Goal: Information Seeking & Learning: Learn about a topic

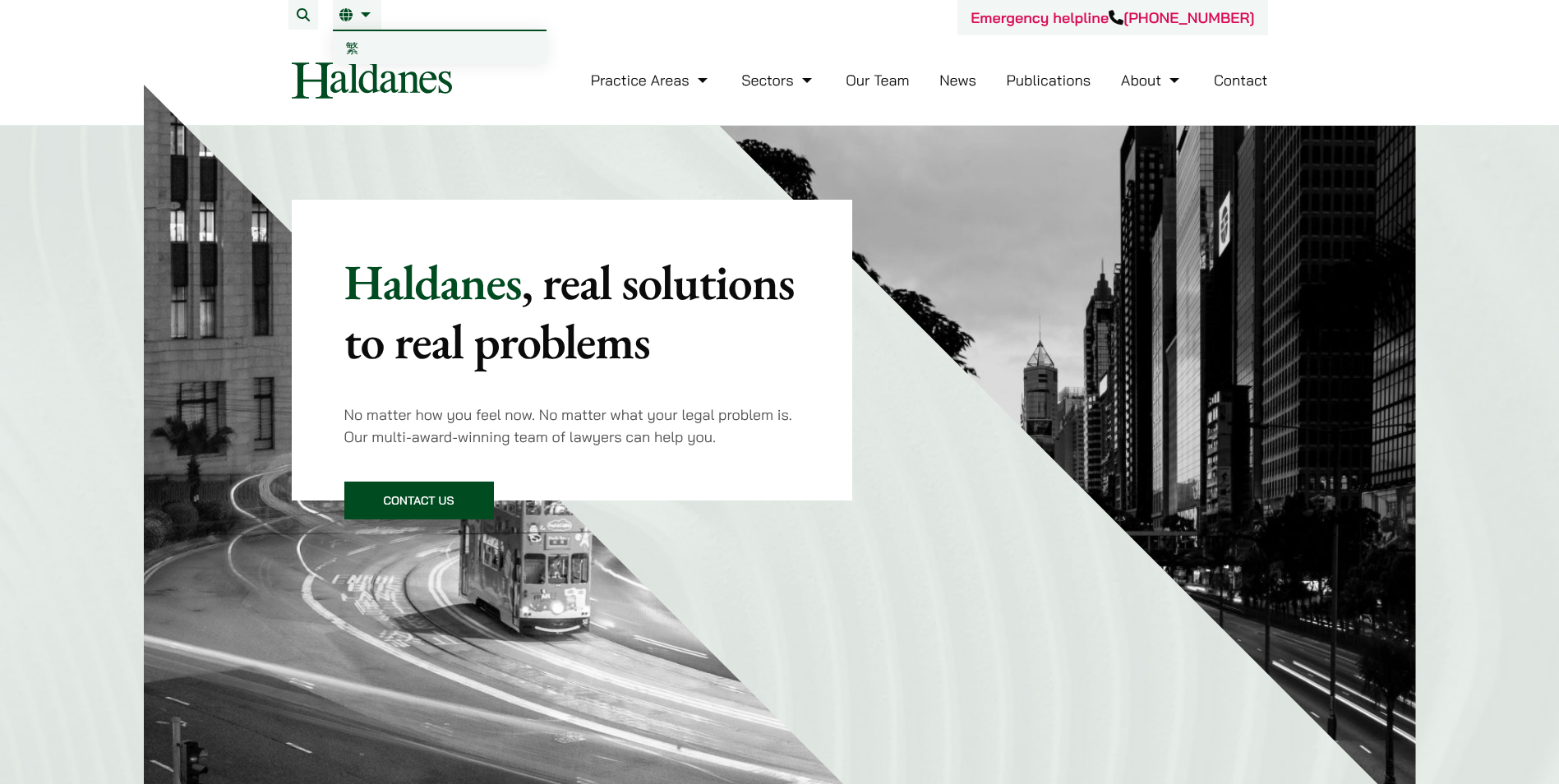
click at [346, 1] on li "EN 繁" at bounding box center [357, 14] width 48 height 29
click at [352, 43] on span "繁" at bounding box center [353, 48] width 13 height 17
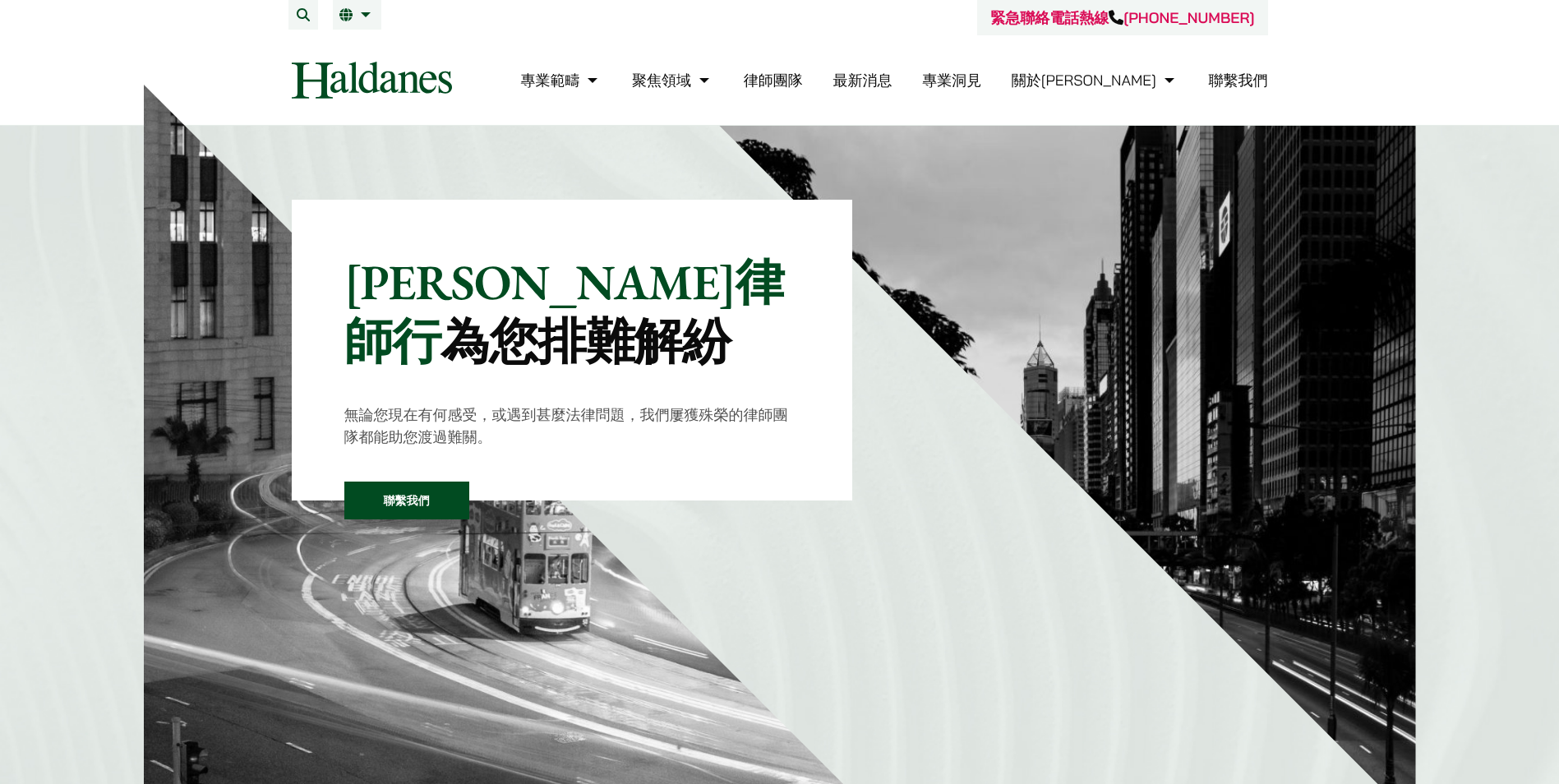
click at [892, 78] on link "最新消息" at bounding box center [862, 80] width 59 height 19
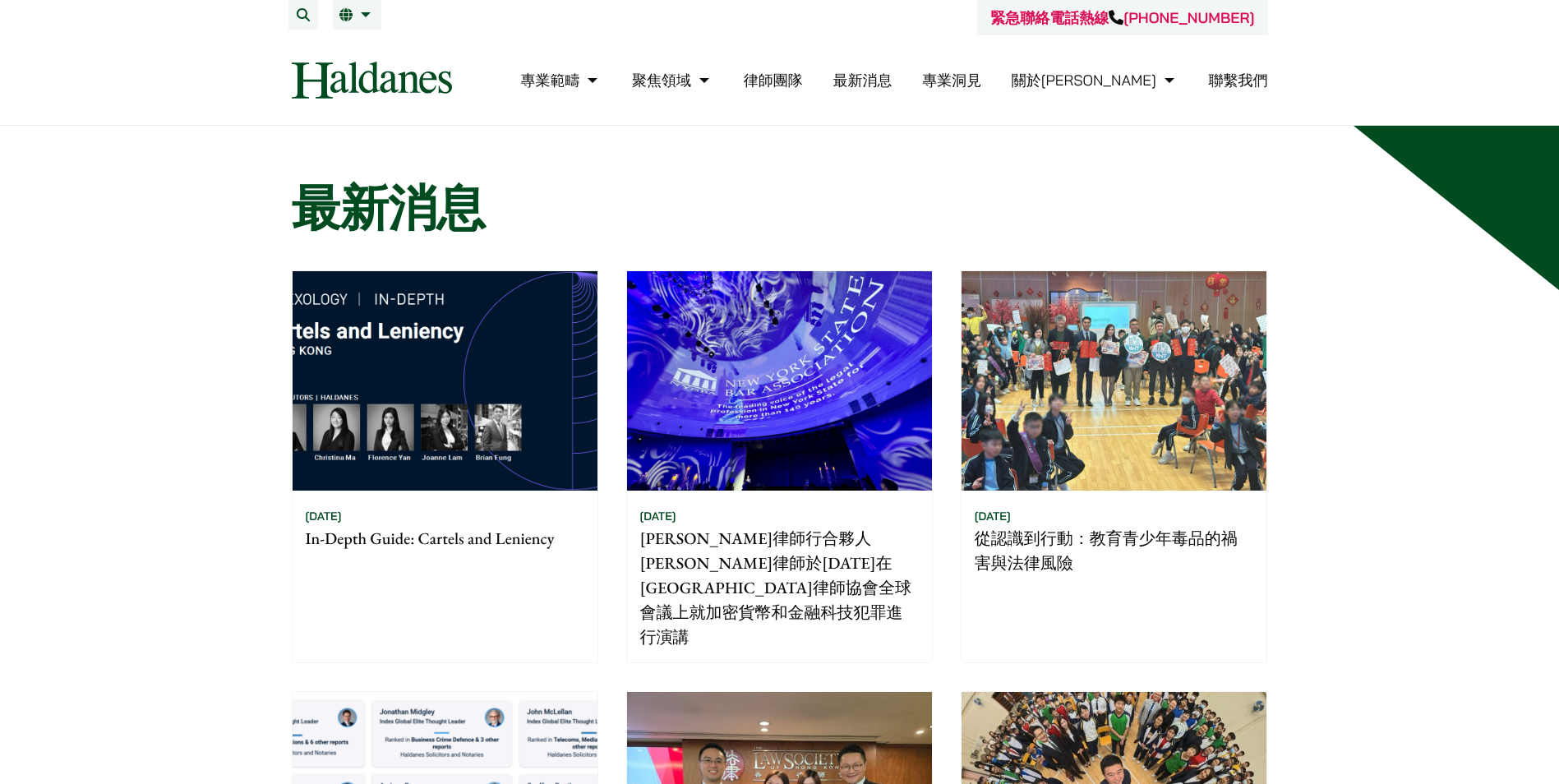
click at [981, 80] on link "專業洞見" at bounding box center [951, 80] width 59 height 19
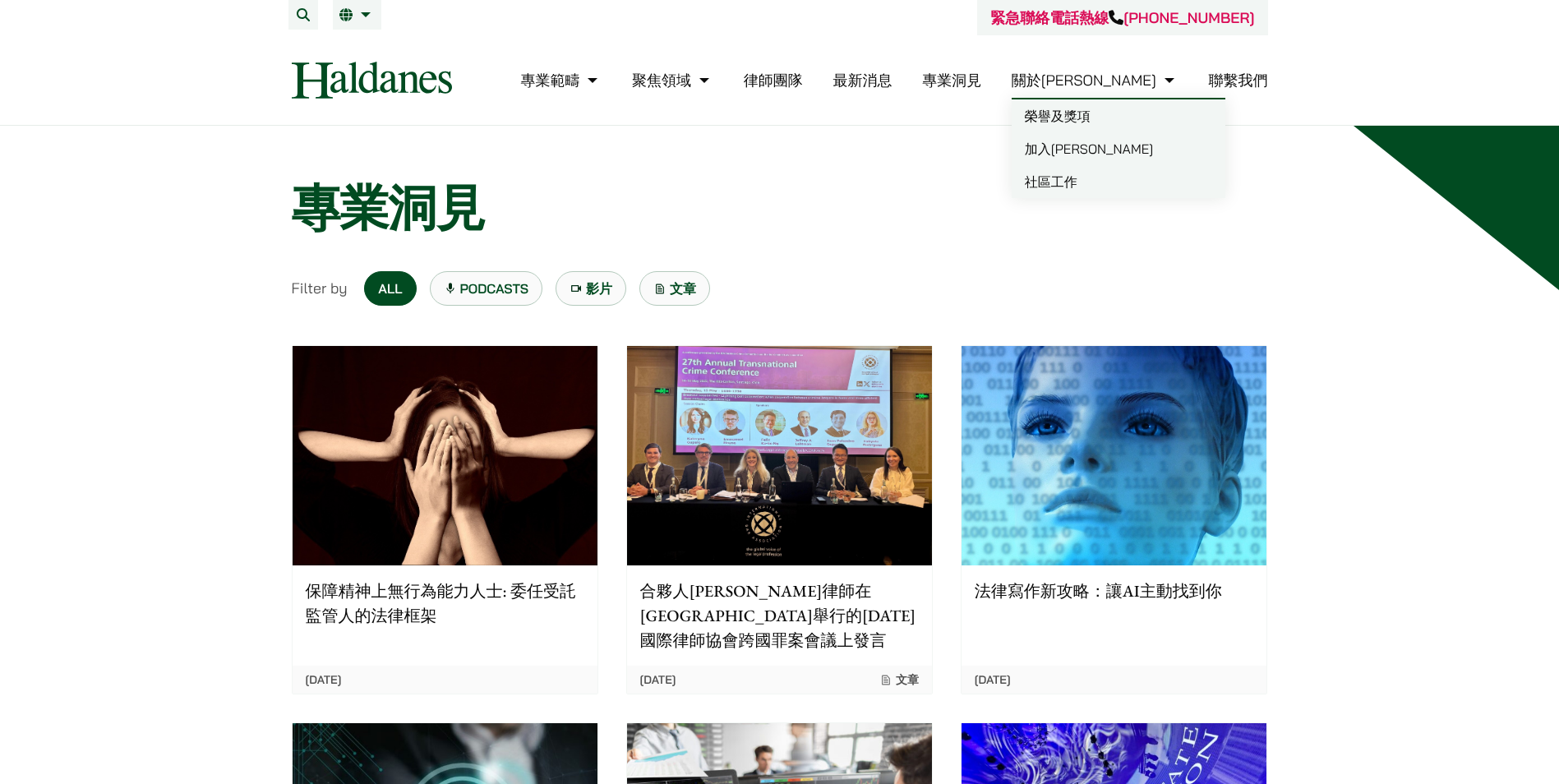
click at [1136, 82] on link "關於[PERSON_NAME]" at bounding box center [1095, 80] width 167 height 19
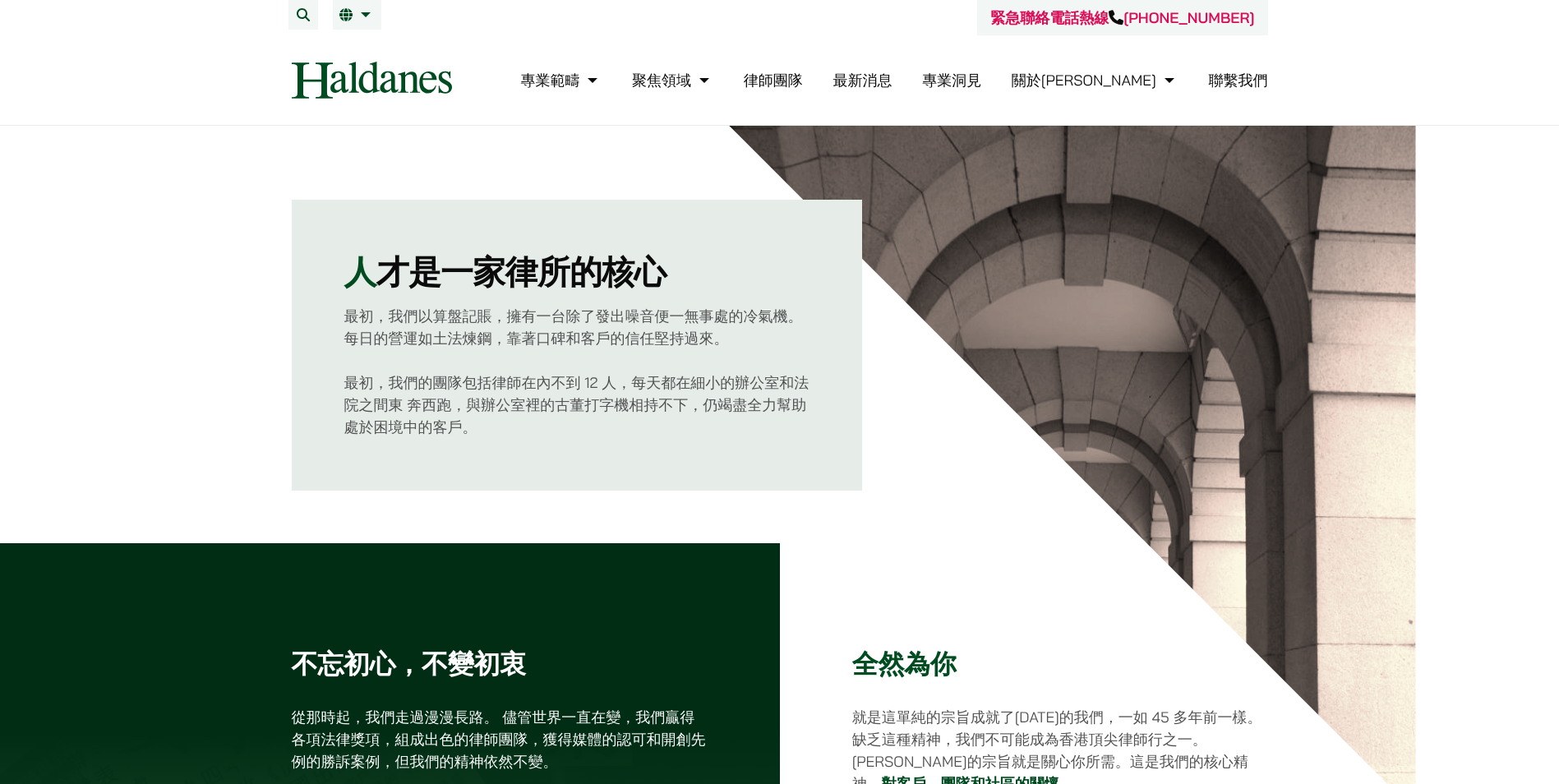
click at [1245, 76] on link "聯繫我們" at bounding box center [1238, 80] width 59 height 19
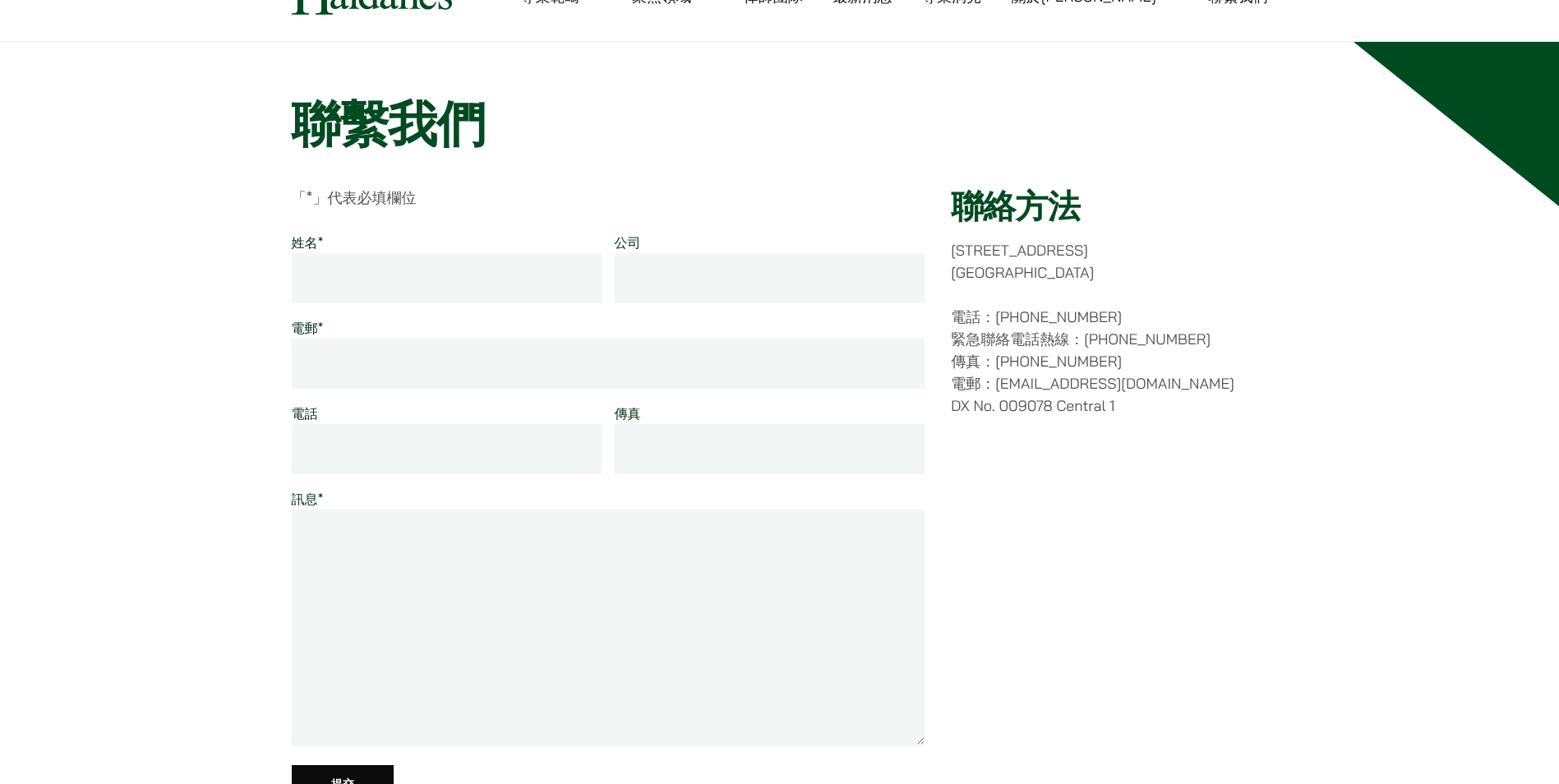
scroll to position [83, 0]
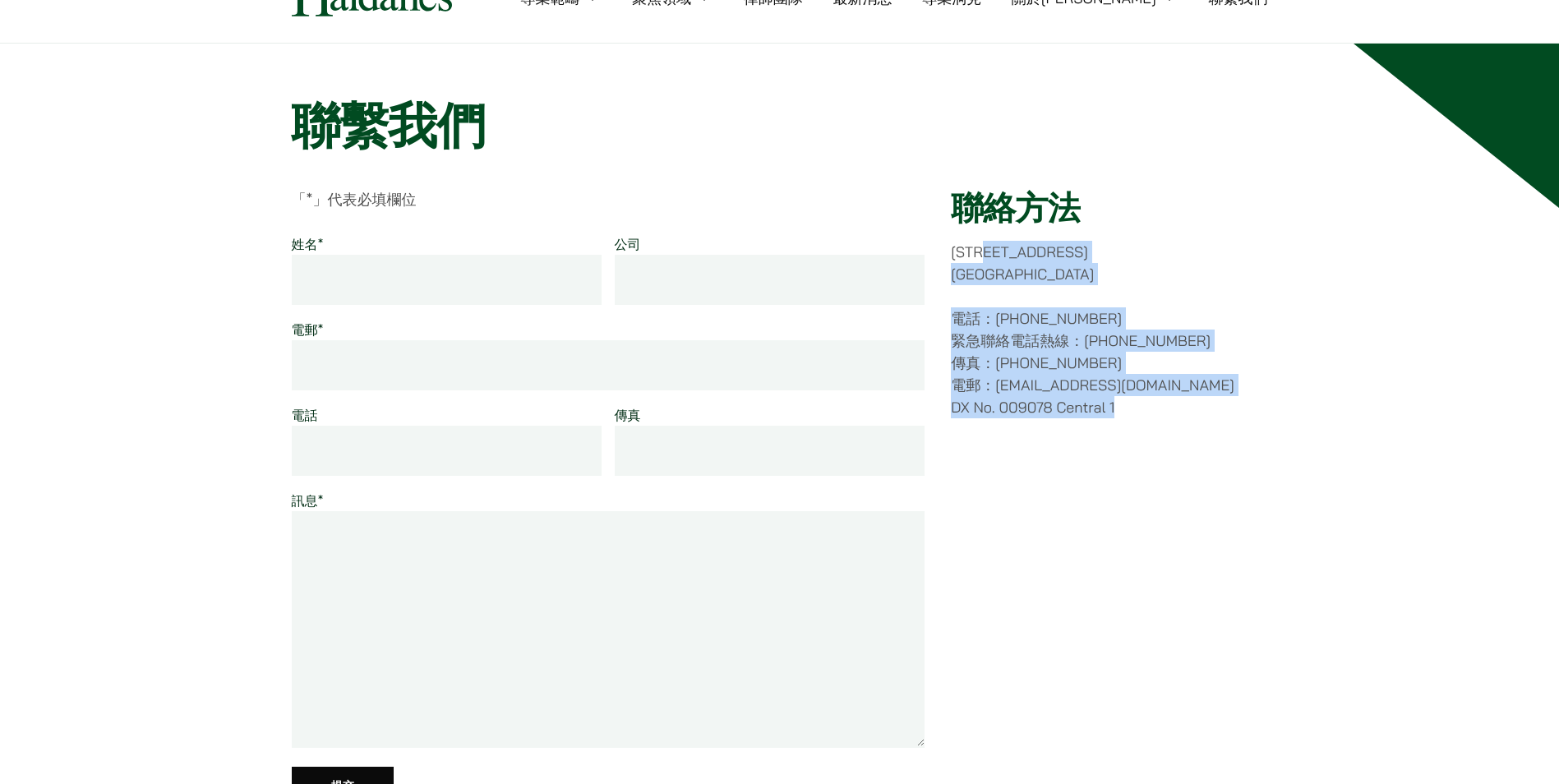
drag, startPoint x: 1010, startPoint y: 248, endPoint x: 1154, endPoint y: 427, distance: 229.7
click at [1154, 427] on div "聯絡方法 香港中環都爹利街十一號 律敦治大廈七樓 電話：(852) 2868 1234 緊急聯絡電話熱線：(852) 9763 5524 傳真：(852) 2…" at bounding box center [1109, 508] width 316 height 640
drag, startPoint x: 1154, startPoint y: 427, endPoint x: 1226, endPoint y: 466, distance: 81.9
click at [1226, 466] on div "聯絡方法 香港中環都爹利街十一號 律敦治大廈七樓 電話：(852) 2868 1234 緊急聯絡電話熱線：(852) 9763 5524 傳真：(852) 2…" at bounding box center [1109, 508] width 316 height 640
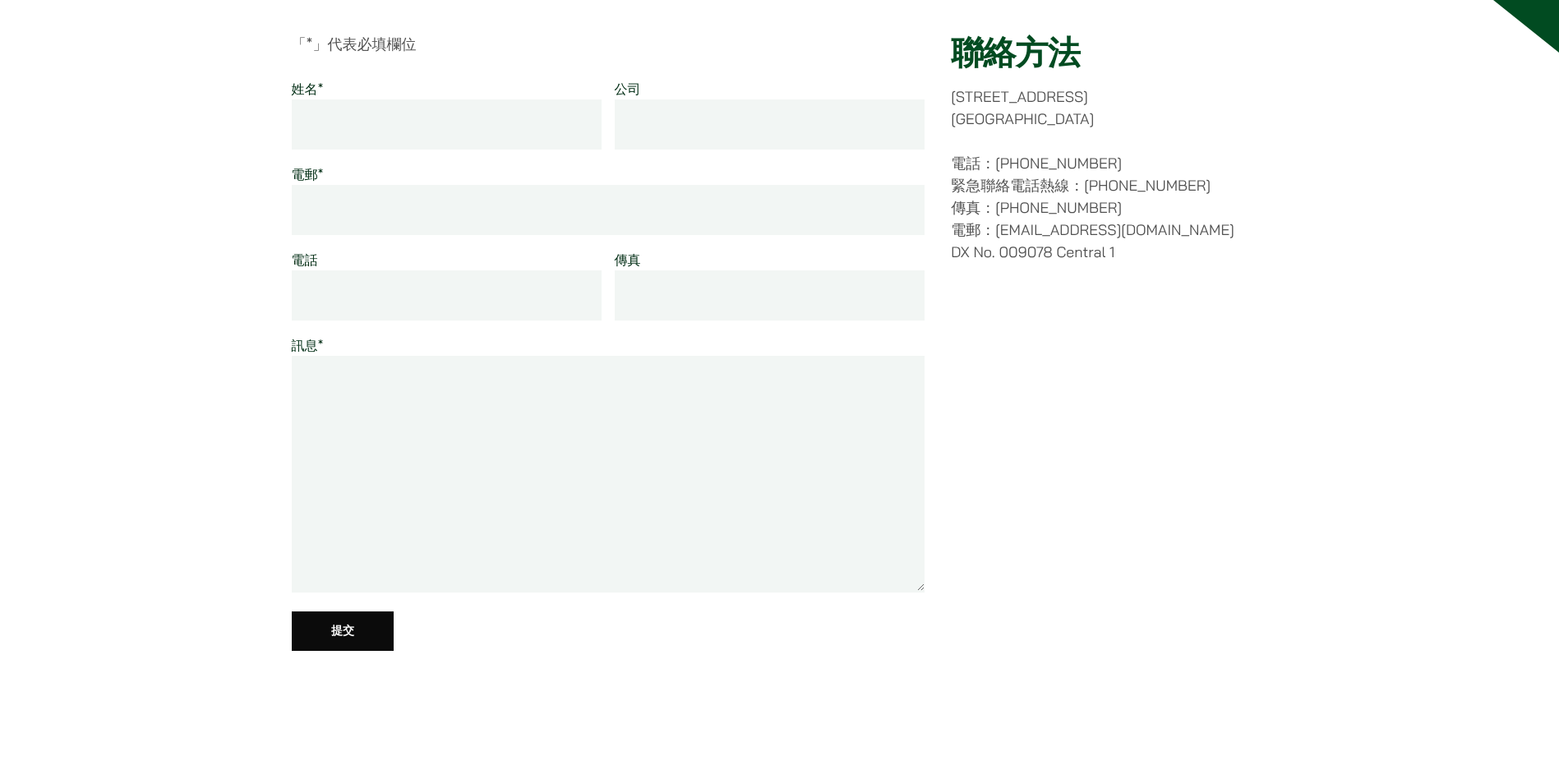
scroll to position [0, 0]
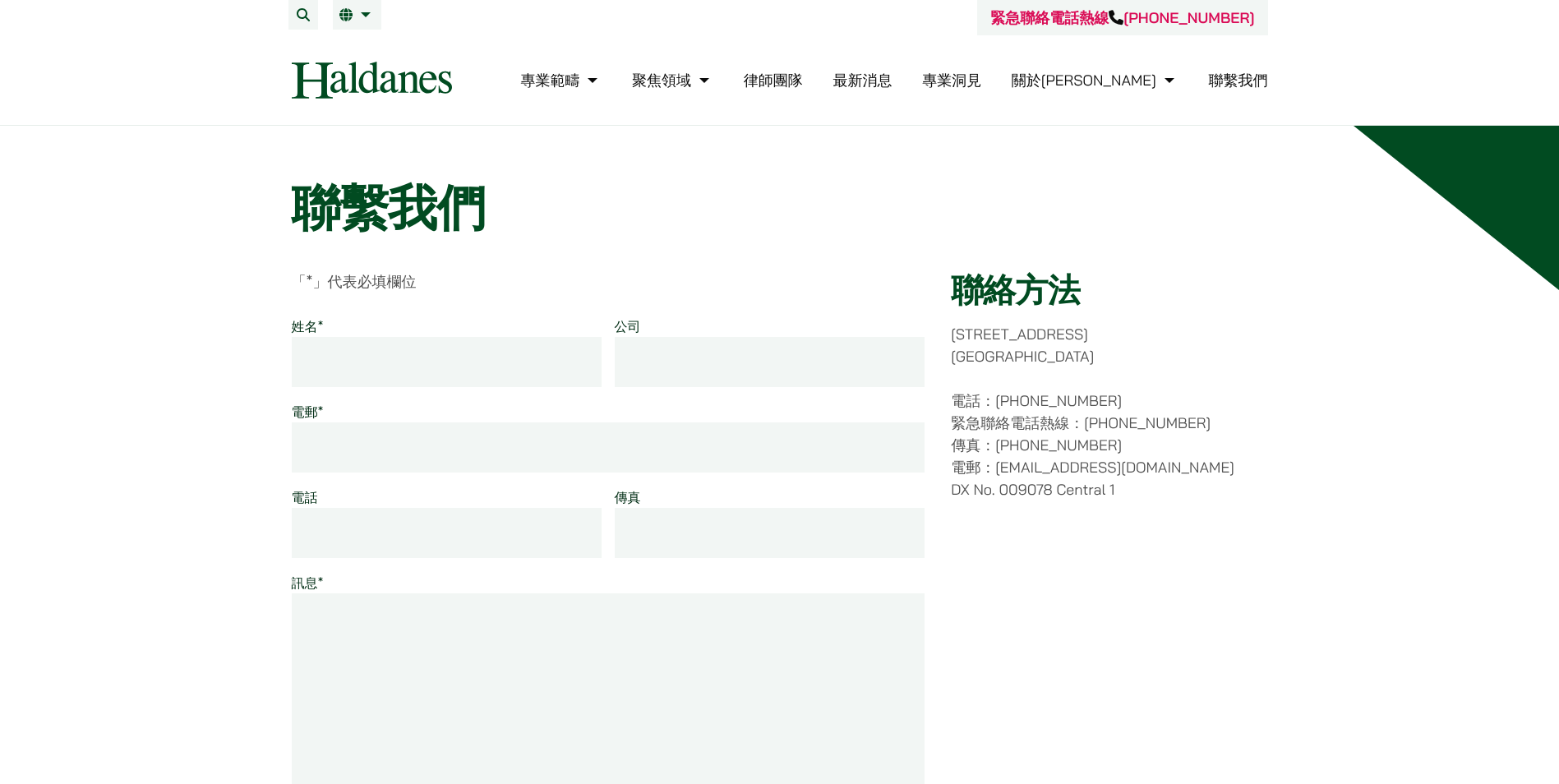
click at [802, 81] on link "律師團隊" at bounding box center [772, 80] width 59 height 19
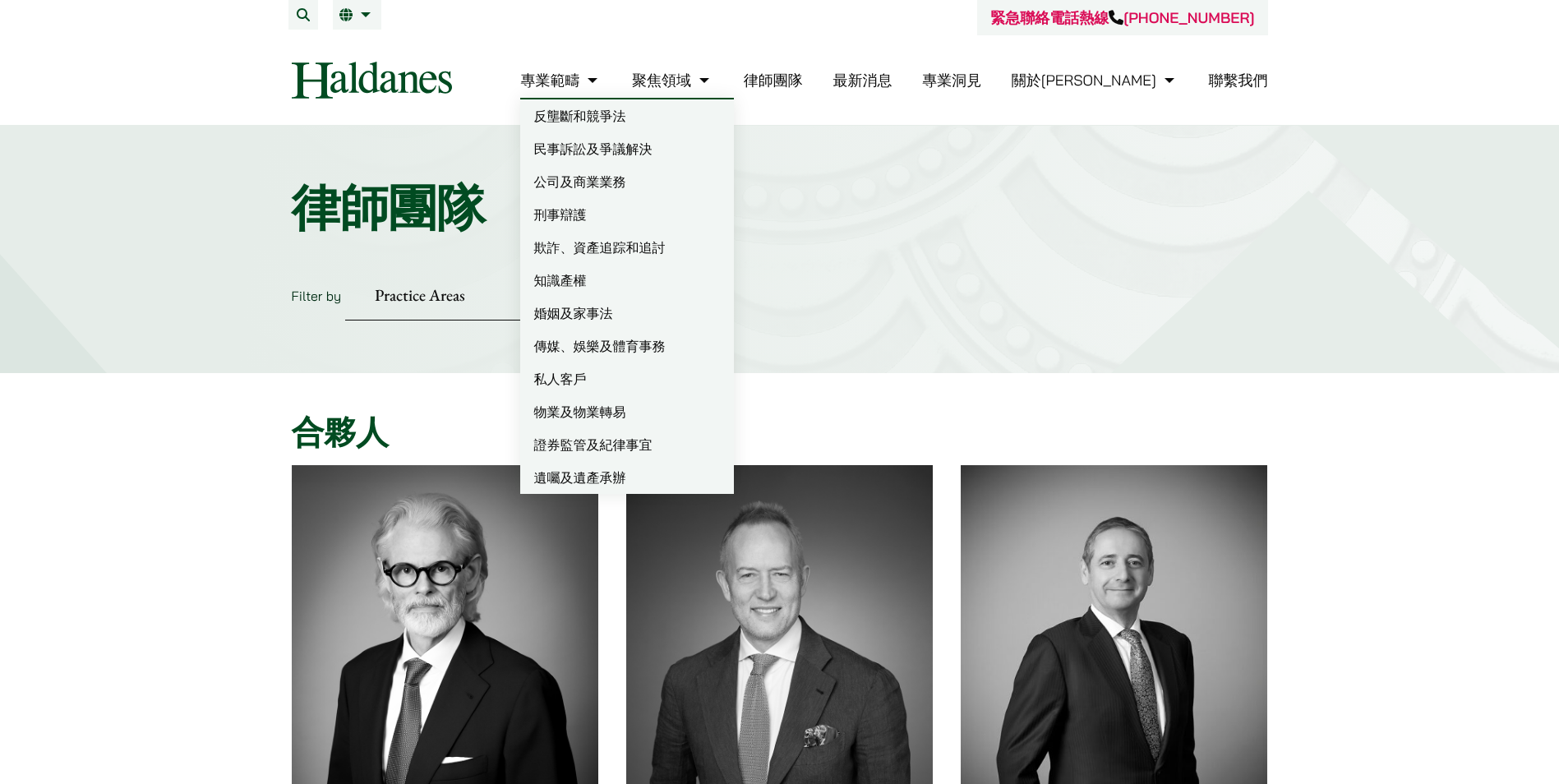
click at [601, 76] on link "專業範疇" at bounding box center [561, 80] width 82 height 19
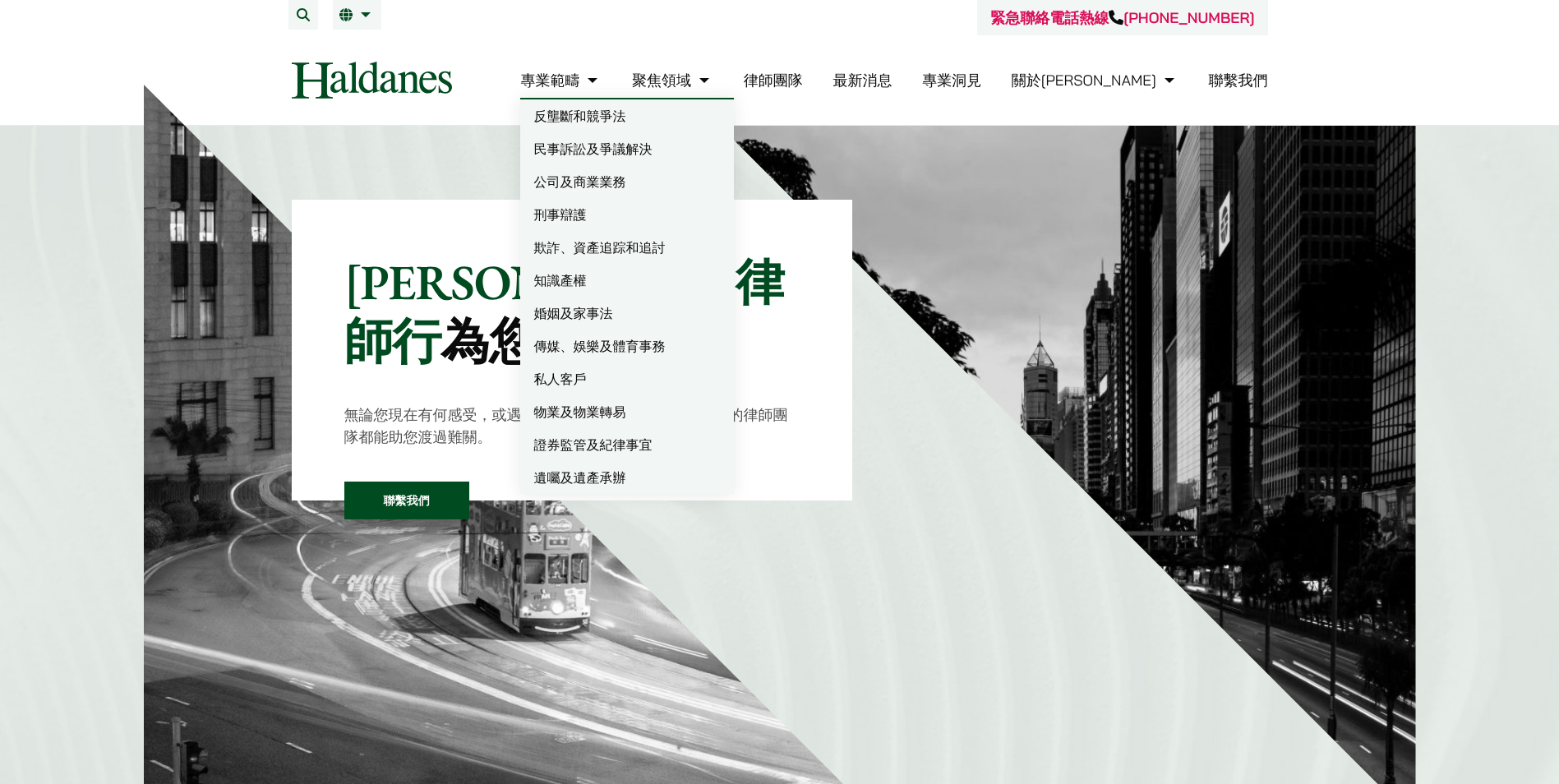
click at [601, 83] on link "專業範疇" at bounding box center [561, 80] width 82 height 19
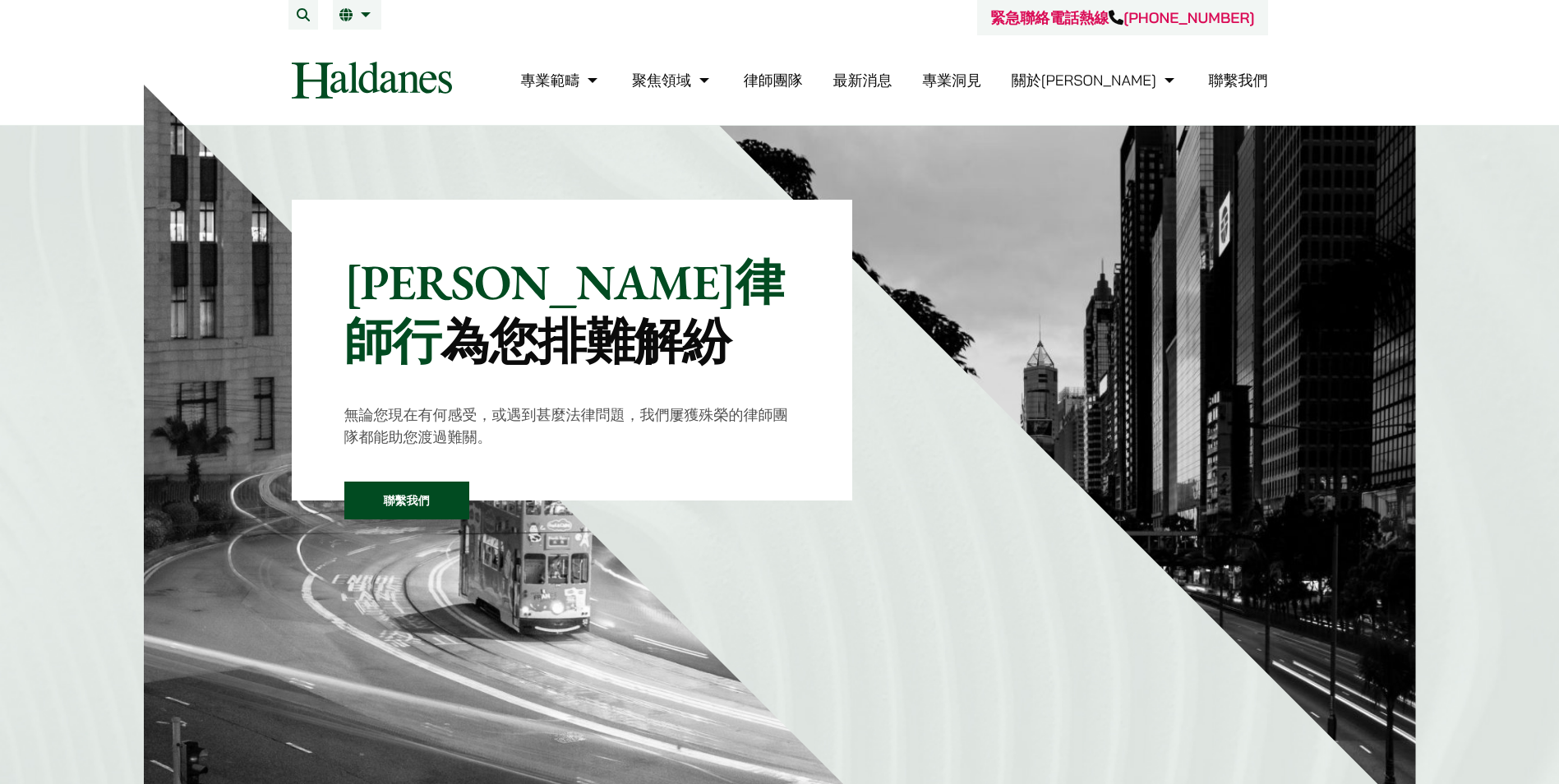
click at [802, 75] on link "律師團隊" at bounding box center [772, 80] width 59 height 19
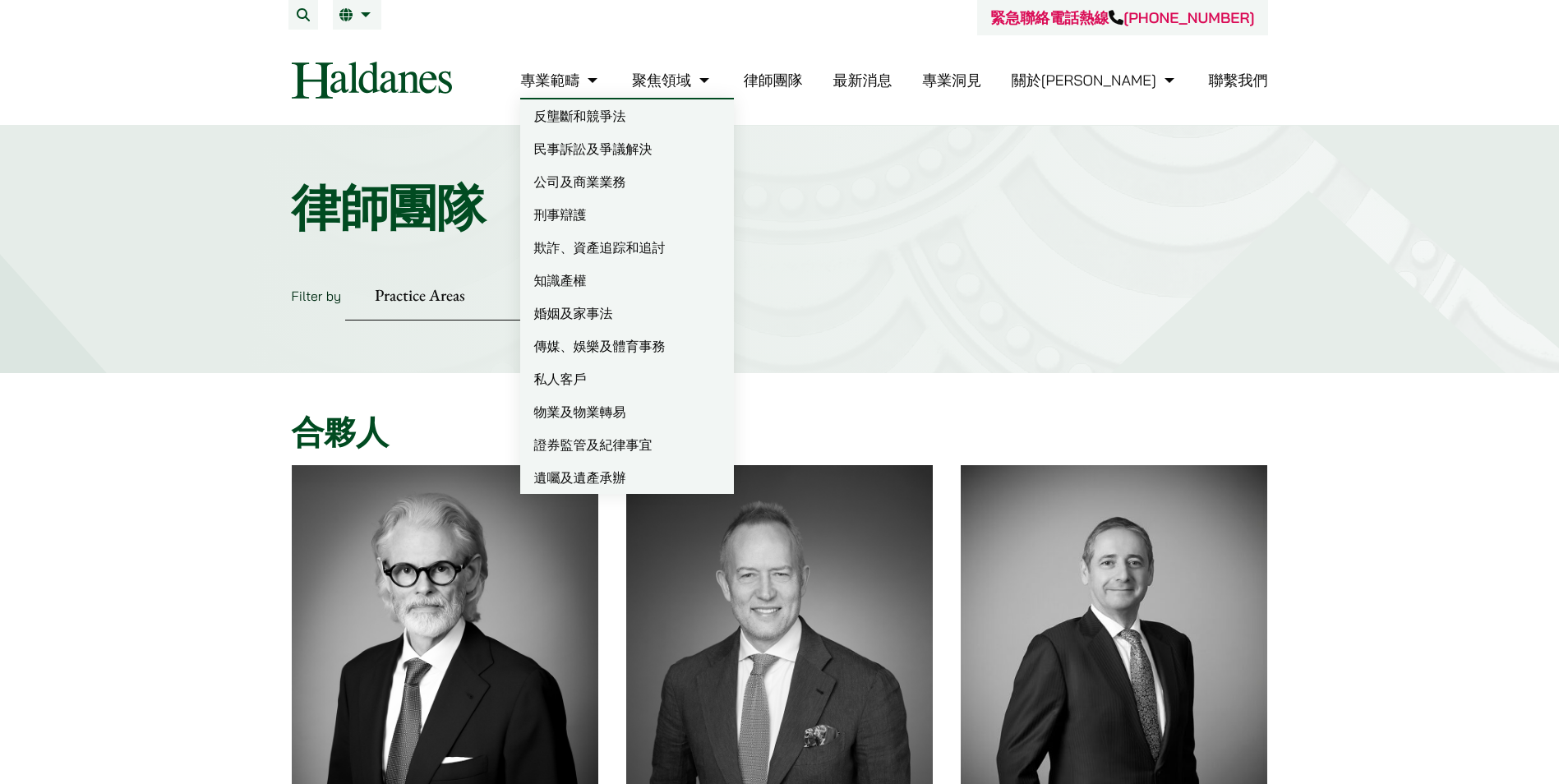
click at [601, 83] on link "專業範疇" at bounding box center [561, 80] width 82 height 19
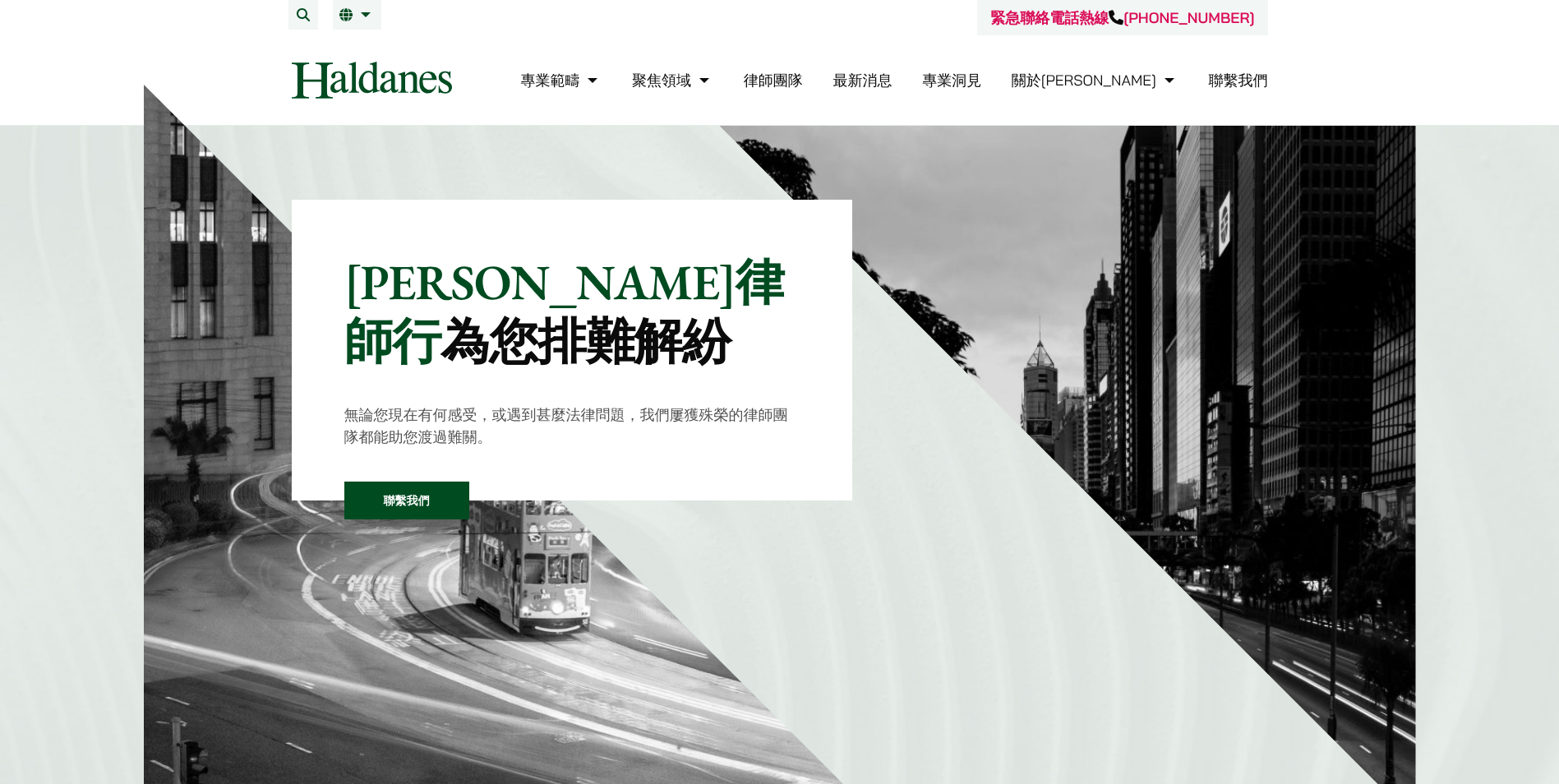
click at [601, 82] on link "專業範疇" at bounding box center [561, 80] width 82 height 19
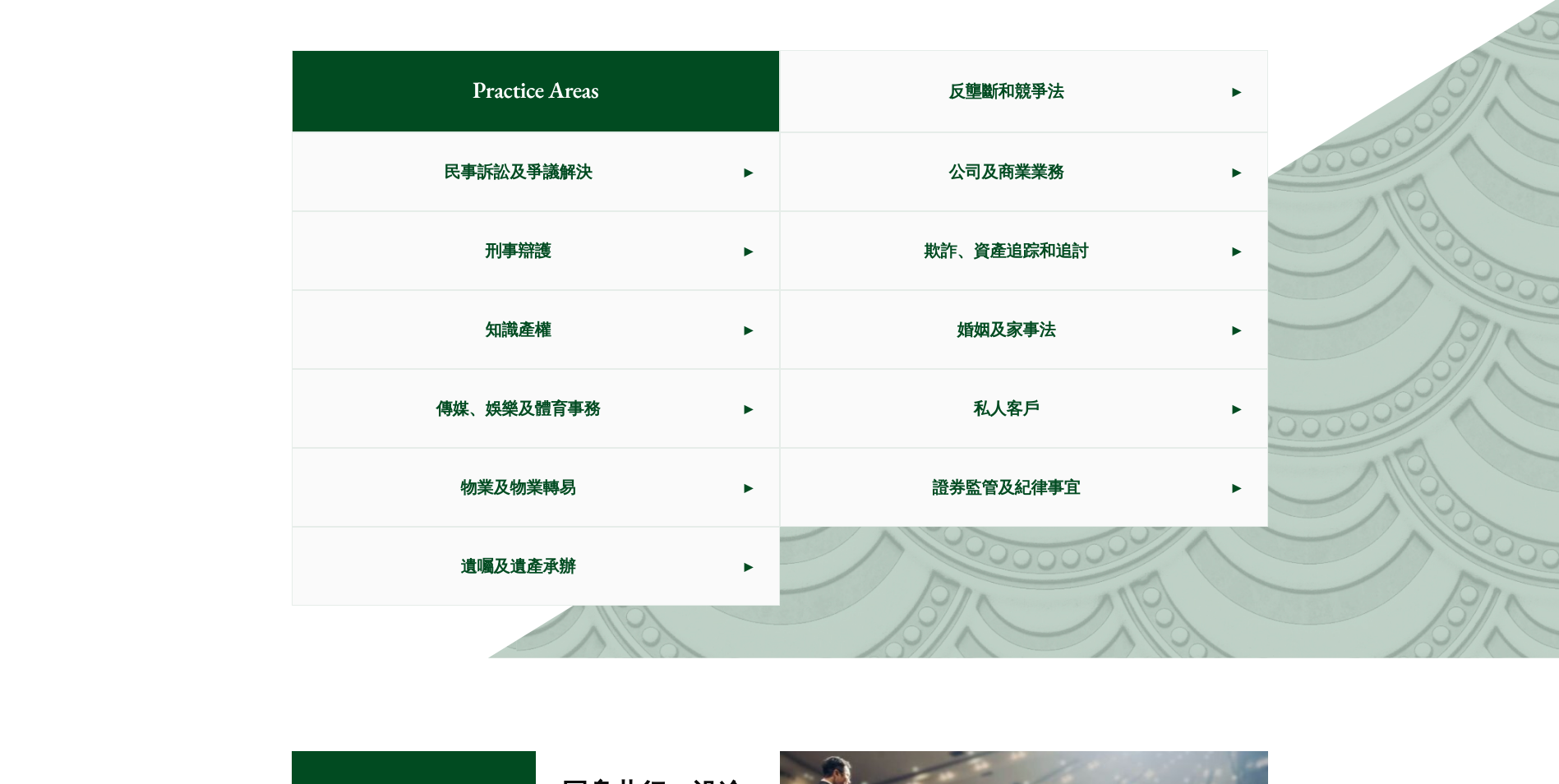
scroll to position [925, 0]
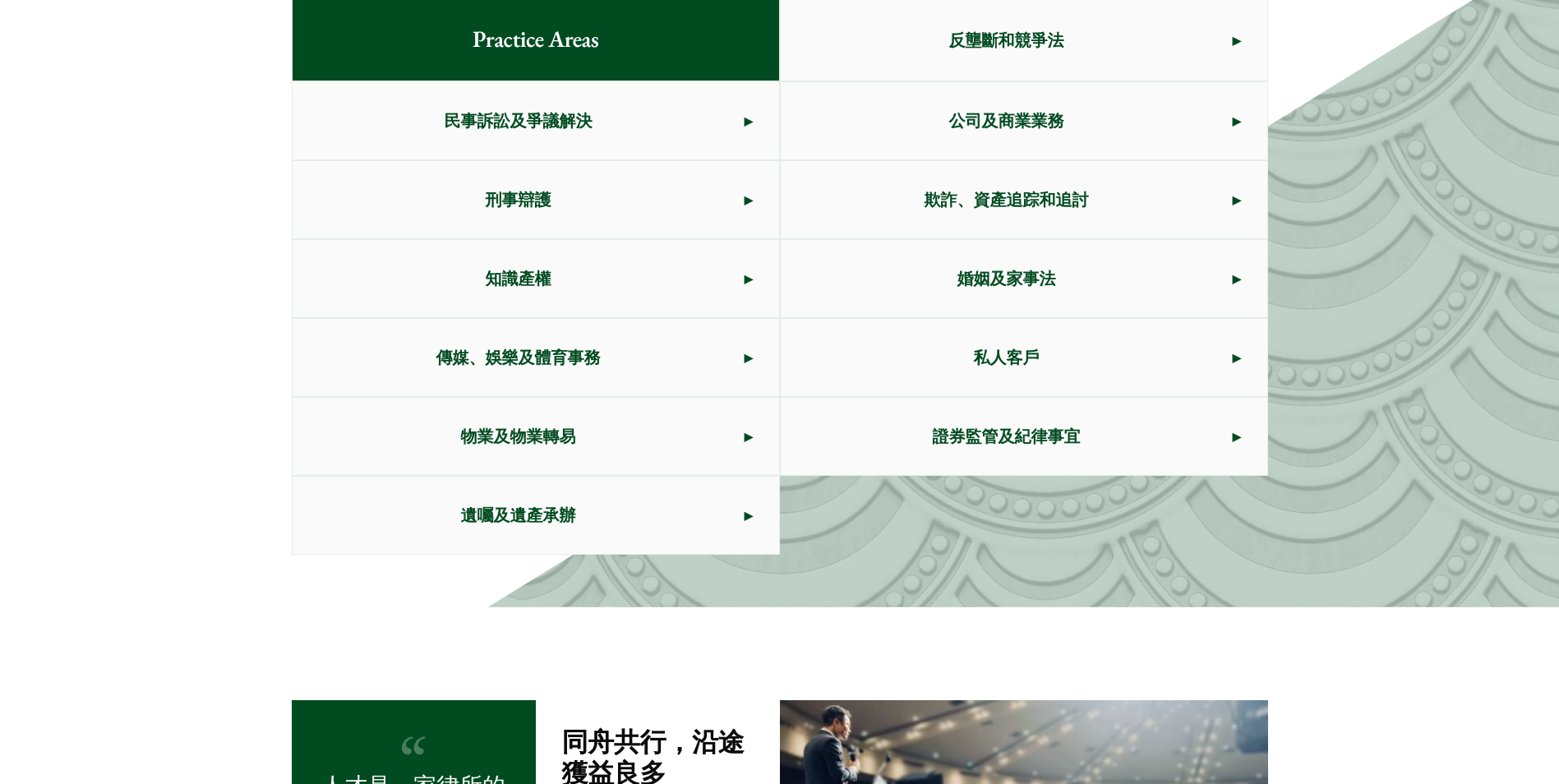
click at [580, 45] on span "Practice Areas" at bounding box center [536, 40] width 179 height 81
click at [576, 101] on span "民事訴訟及爭議解決" at bounding box center [519, 121] width 452 height 78
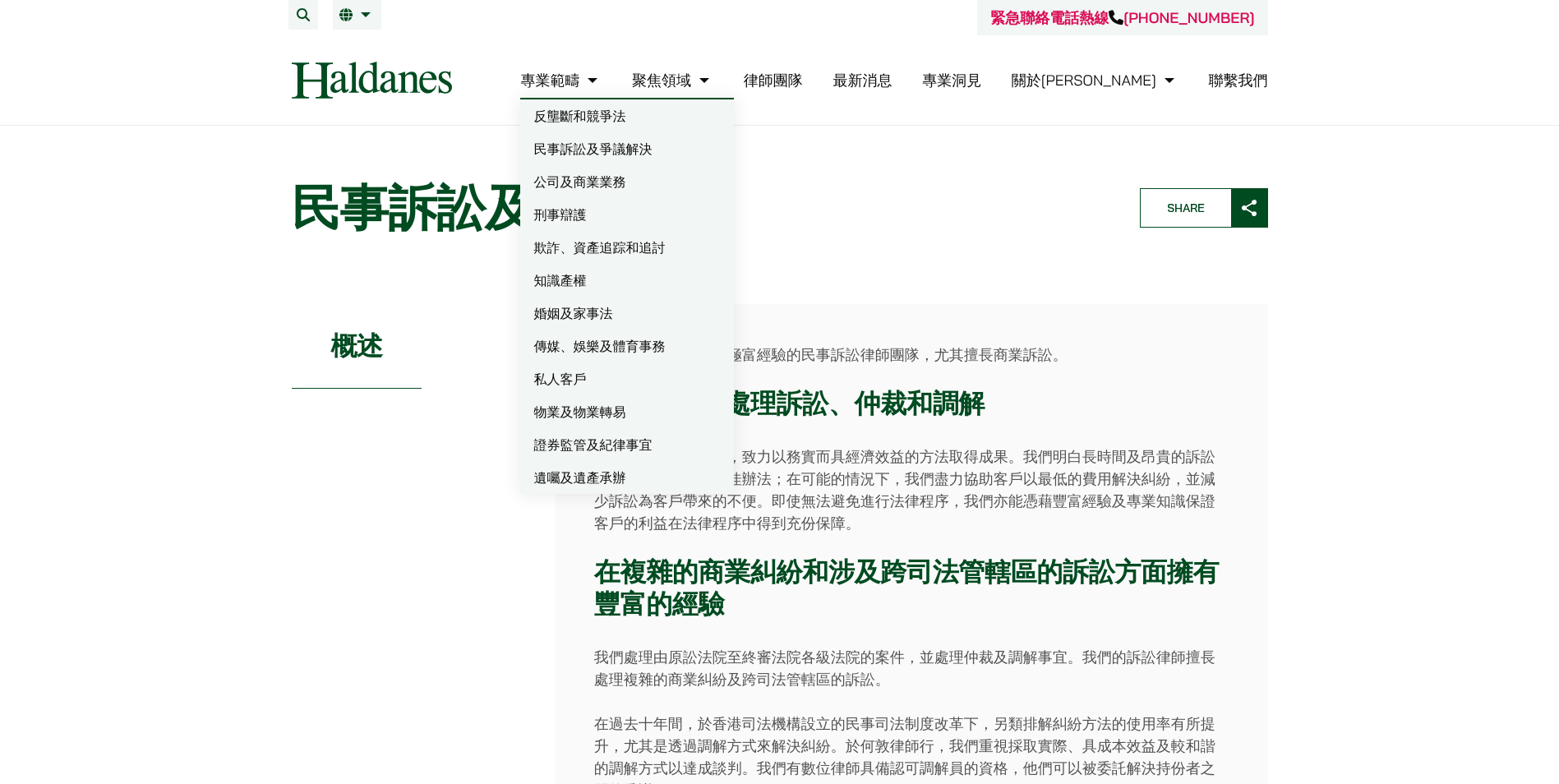
click at [668, 137] on link "民事訴訟及爭議解決" at bounding box center [627, 148] width 214 height 33
click at [676, 180] on link "公司及商業業務" at bounding box center [627, 181] width 214 height 33
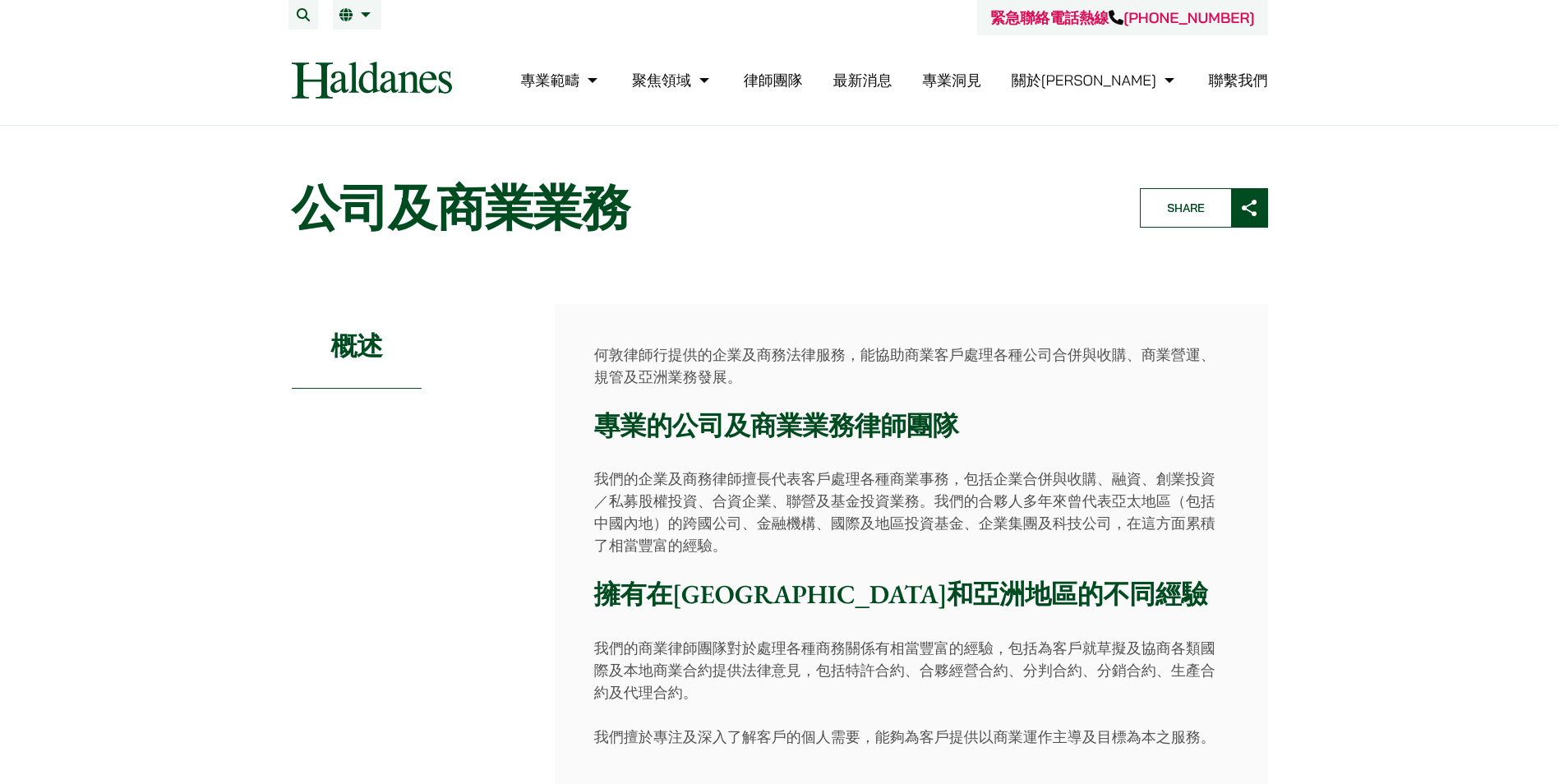
click at [1240, 88] on link "聯繫我們" at bounding box center [1238, 80] width 59 height 19
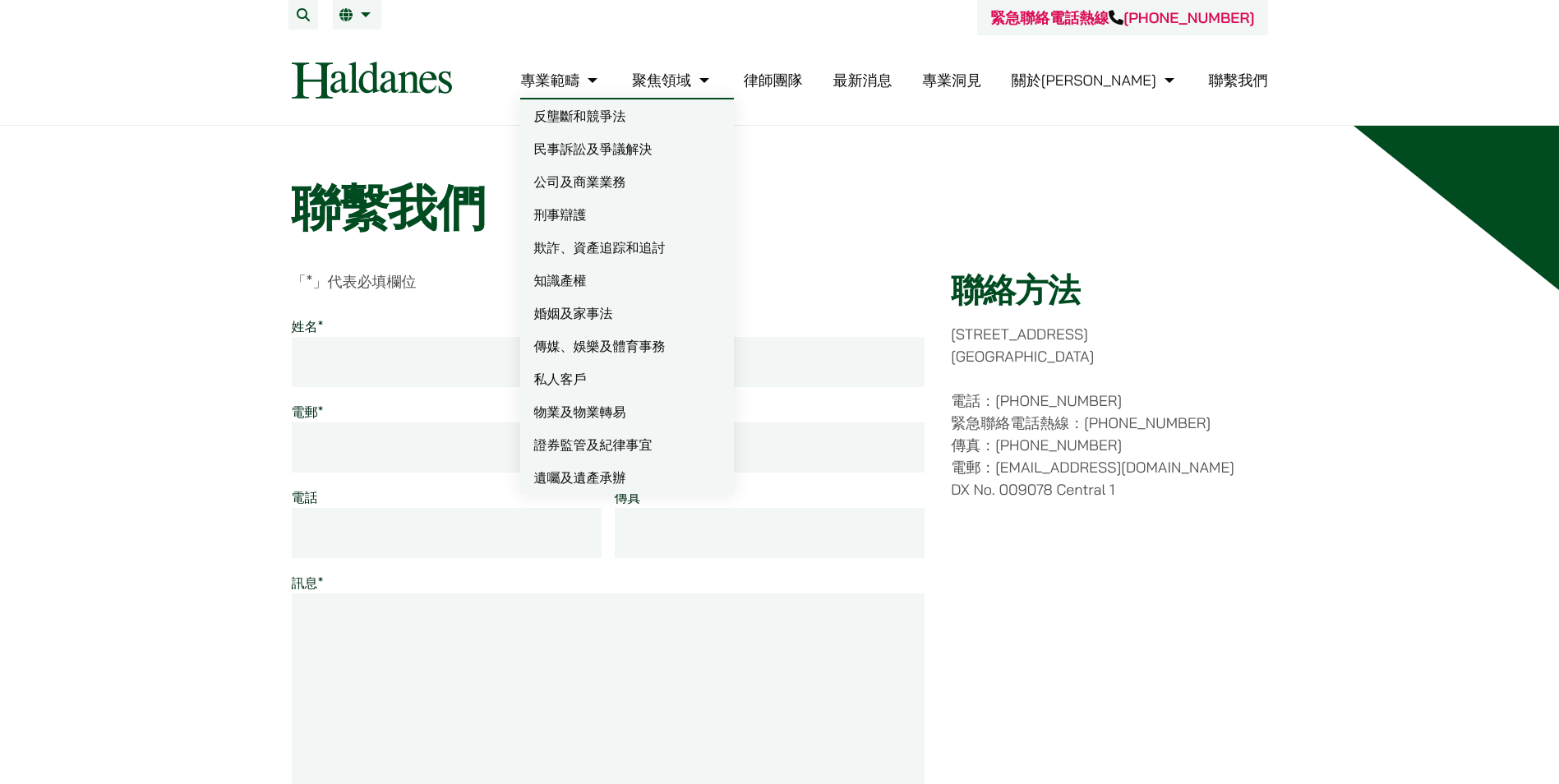
click at [601, 81] on link "專業範疇" at bounding box center [561, 80] width 82 height 19
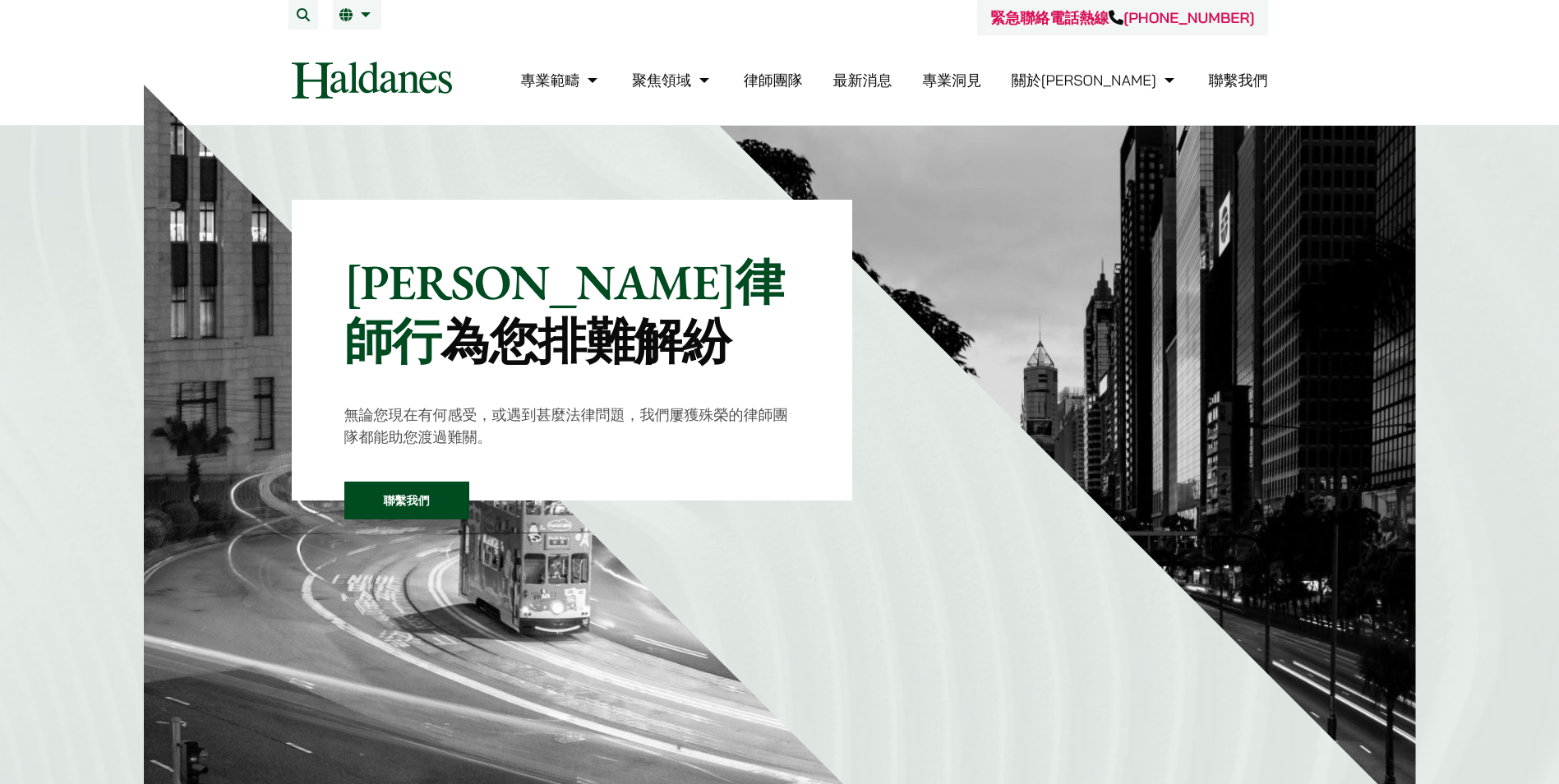
click at [1408, 51] on header "緊急聯絡電話熱線 [PHONE_NUMBER] 專業範疇 反壟斷和競爭法 民事訴訟及爭議解決 公司及商業業務 刑事辯護 欺詐、資產追踪和追討 知識產權 婚姻及…" at bounding box center [779, 63] width 1559 height 126
